Goal: Transaction & Acquisition: Download file/media

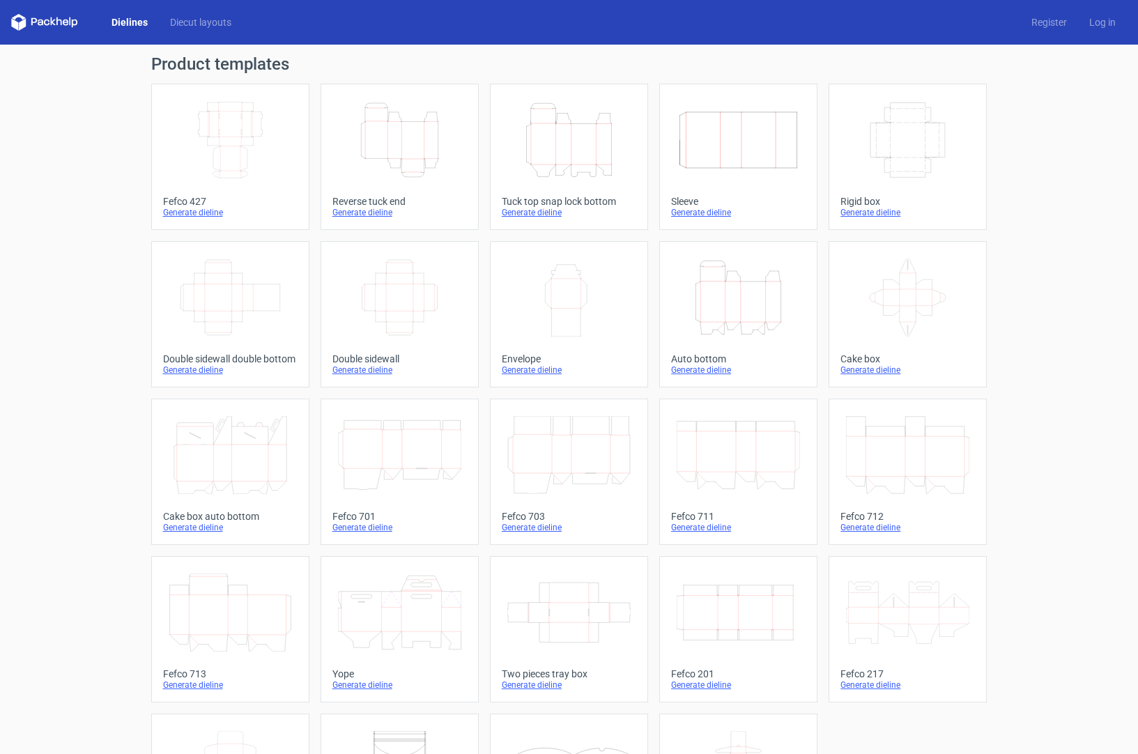
click at [751, 312] on icon "Height Depth Width" at bounding box center [738, 298] width 123 height 78
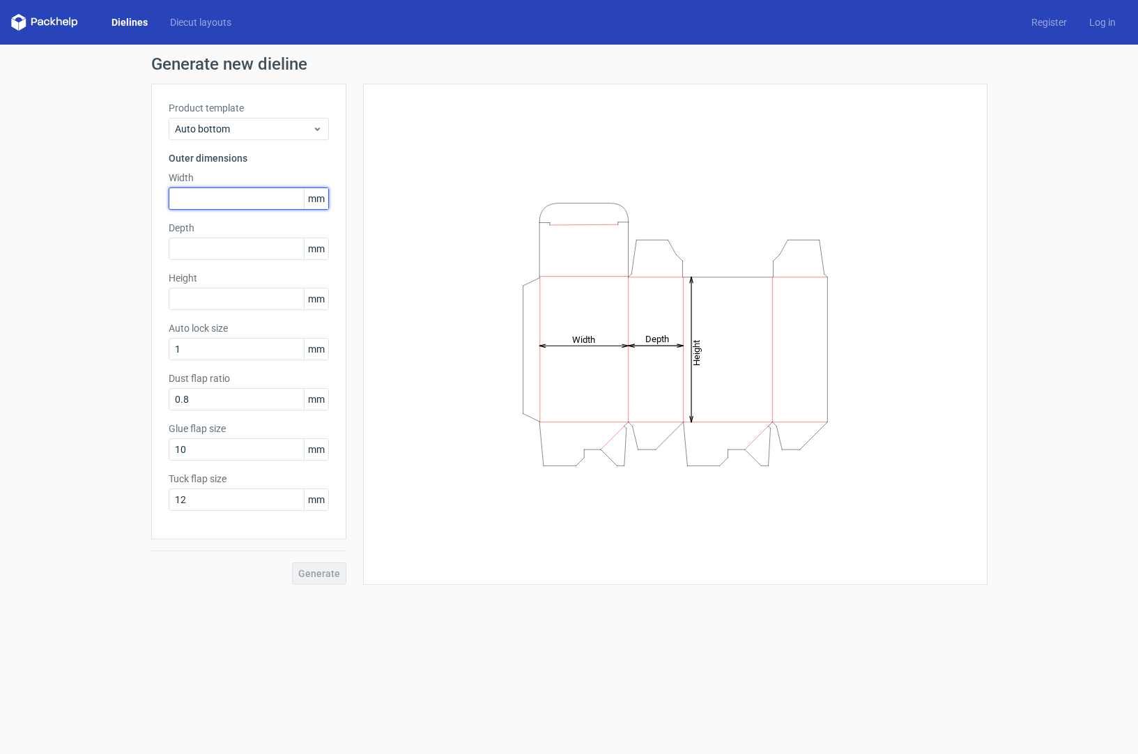
click at [227, 207] on input "text" at bounding box center [249, 199] width 160 height 22
type input "220"
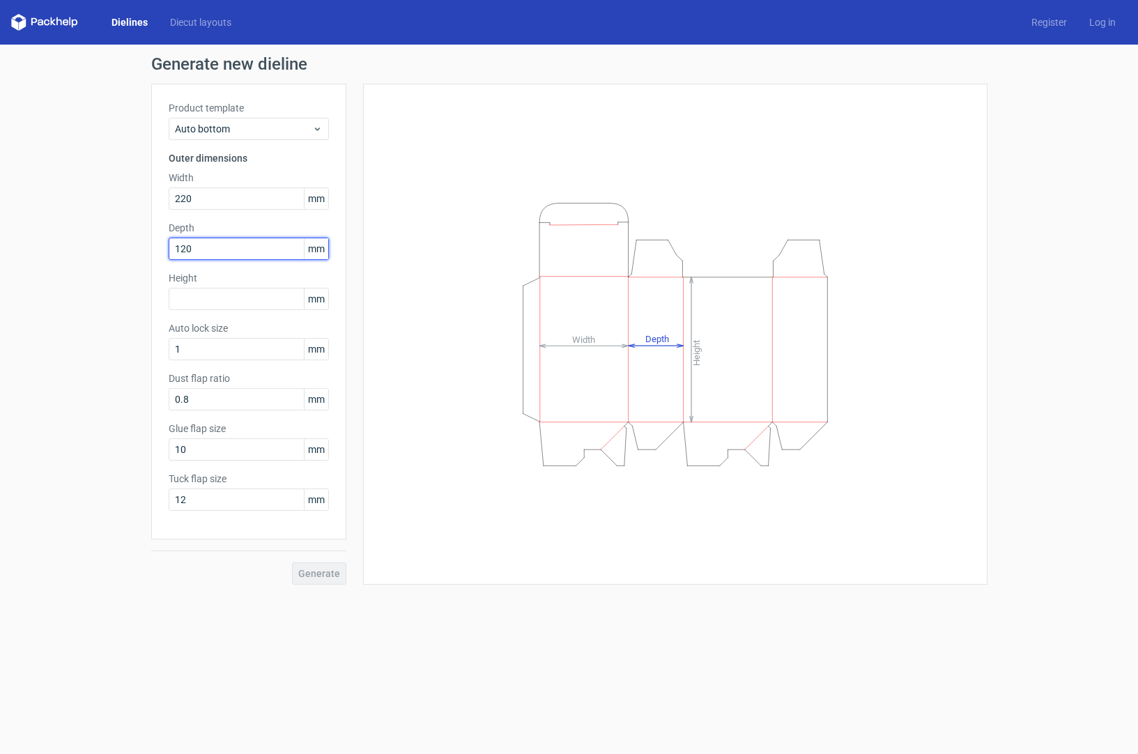
type input "120"
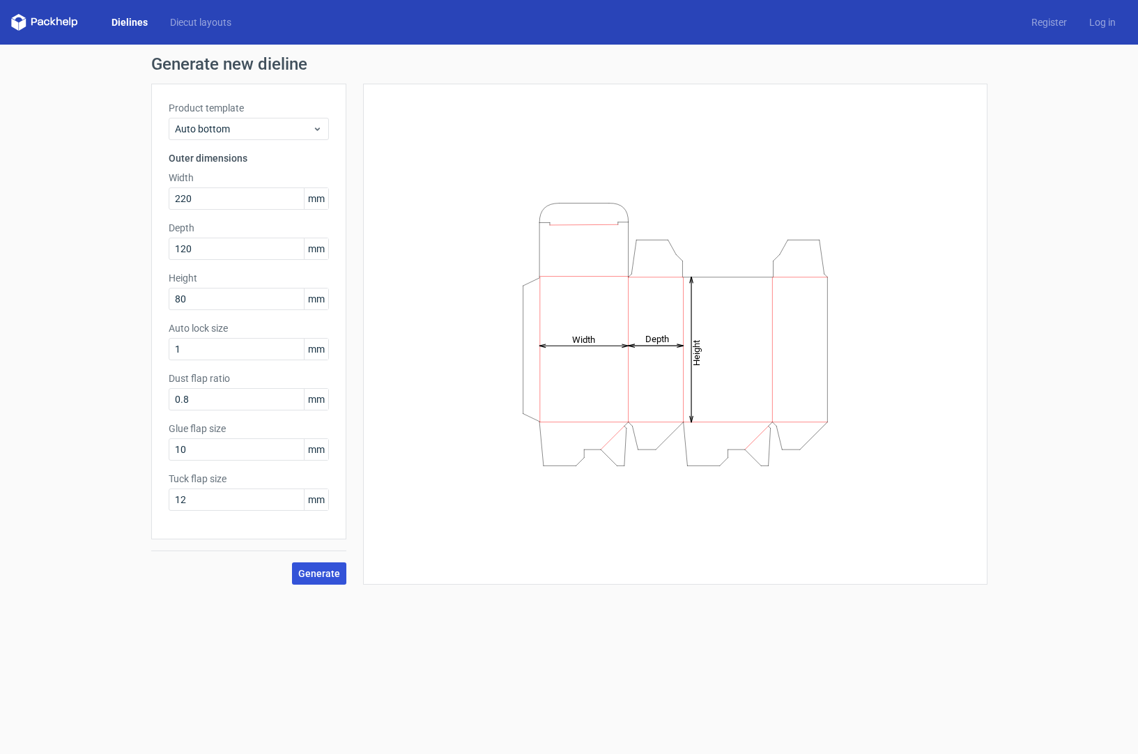
click at [314, 574] on span "Generate" at bounding box center [319, 574] width 42 height 10
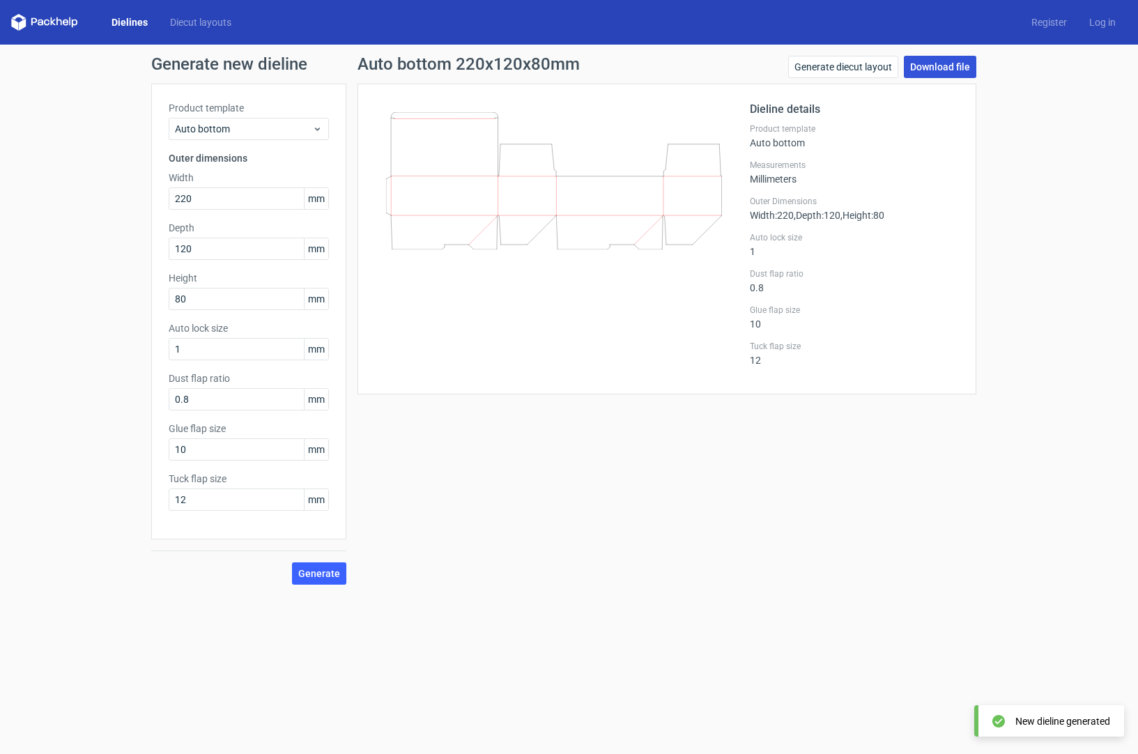
click at [945, 67] on link "Download file" at bounding box center [940, 67] width 72 height 22
click at [236, 201] on input "220" at bounding box center [249, 199] width 160 height 22
click at [216, 247] on input "120" at bounding box center [249, 249] width 160 height 22
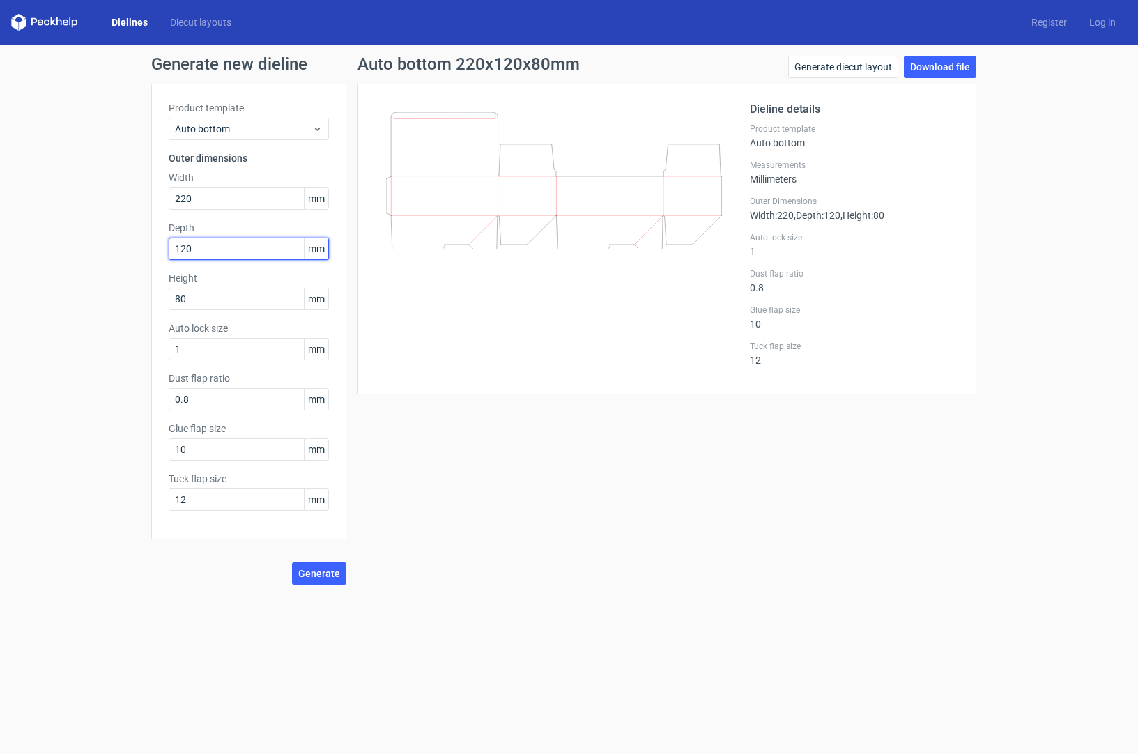
click at [216, 247] on input "120" at bounding box center [249, 249] width 160 height 22
click at [216, 246] on input "120" at bounding box center [249, 249] width 160 height 22
click at [207, 295] on input "80" at bounding box center [249, 299] width 160 height 22
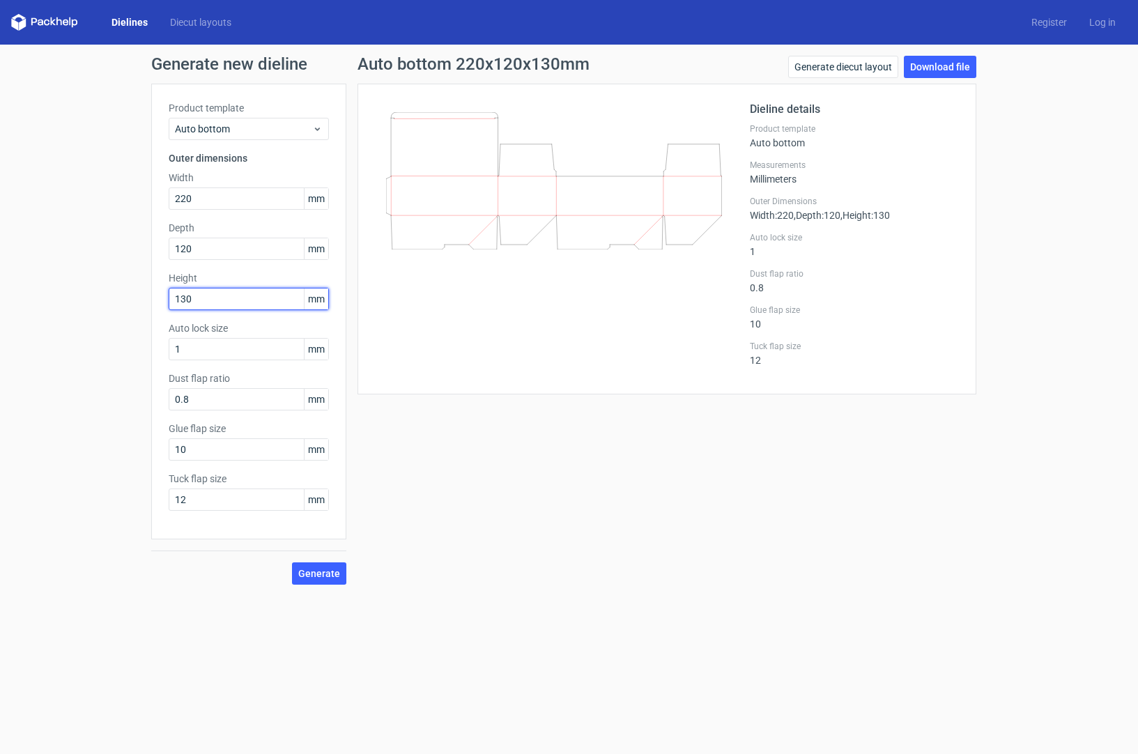
type input "130"
click at [326, 572] on span "Generate" at bounding box center [319, 574] width 42 height 10
click at [944, 66] on link "Download file" at bounding box center [940, 67] width 72 height 22
